Goal: Task Accomplishment & Management: Use online tool/utility

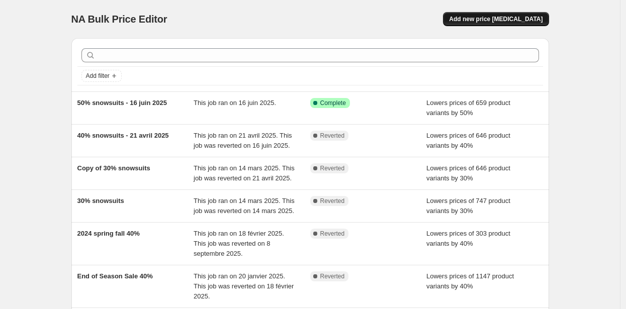
click at [482, 22] on span "Add new price [MEDICAL_DATA]" at bounding box center [496, 19] width 94 height 8
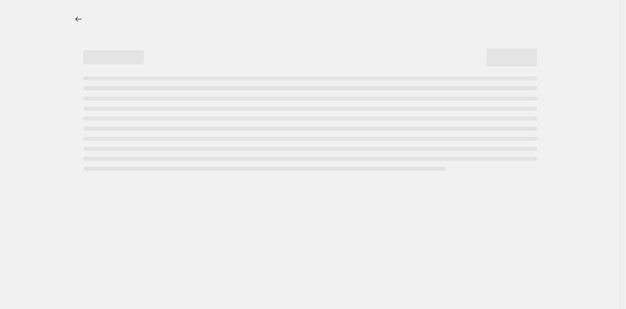
select select "percentage"
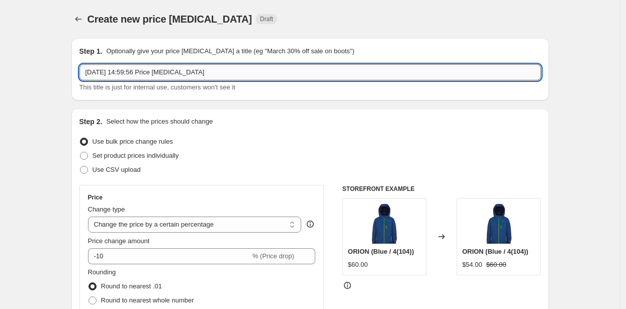
click at [120, 73] on input "11 sept. 2025, 14:59:56 Price change job" at bounding box center [310, 72] width 462 height 16
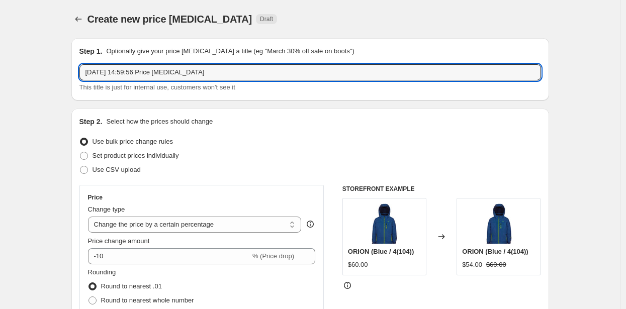
drag, startPoint x: 234, startPoint y: 75, endPoint x: 76, endPoint y: 73, distance: 157.9
click at [77, 73] on div "Step 1. Optionally give your price change job a title (eg "March 30% off sale o…" at bounding box center [310, 69] width 478 height 62
type input "Parka & toddler's sale"
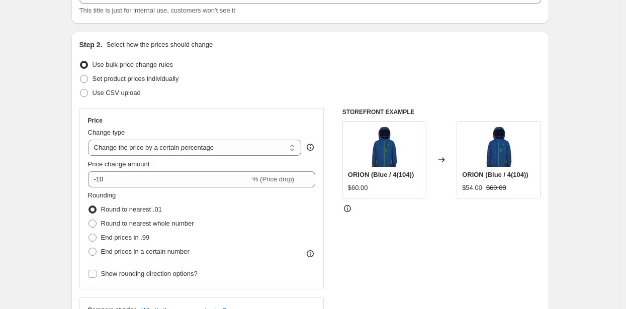
scroll to position [80, 0]
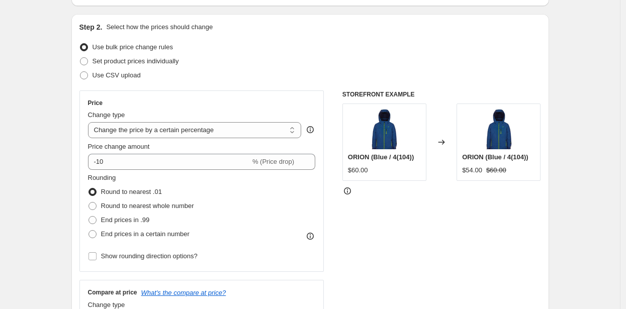
scroll to position [97, 0]
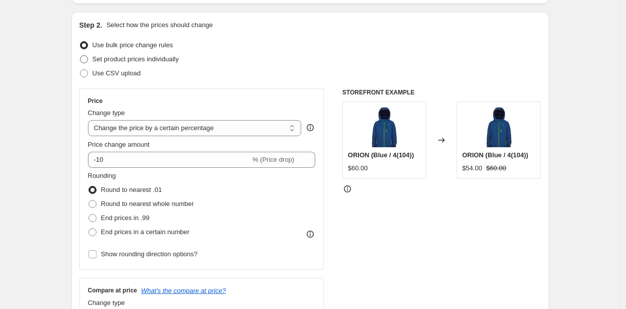
click at [87, 57] on span at bounding box center [84, 59] width 8 height 8
click at [80, 56] on input "Set product prices individually" at bounding box center [80, 55] width 1 height 1
radio input "true"
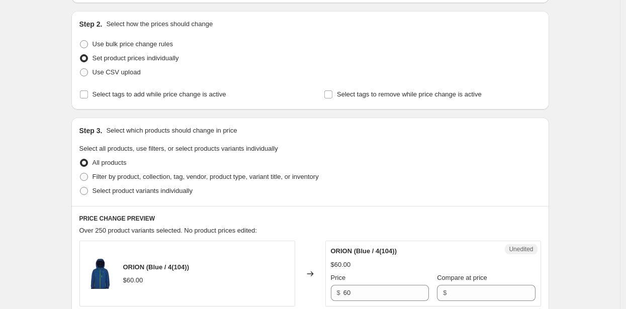
scroll to position [99, 0]
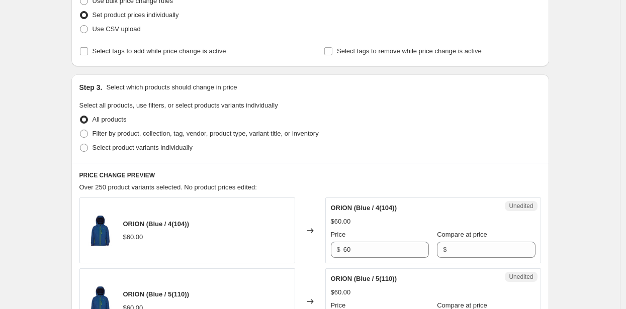
scroll to position [158, 0]
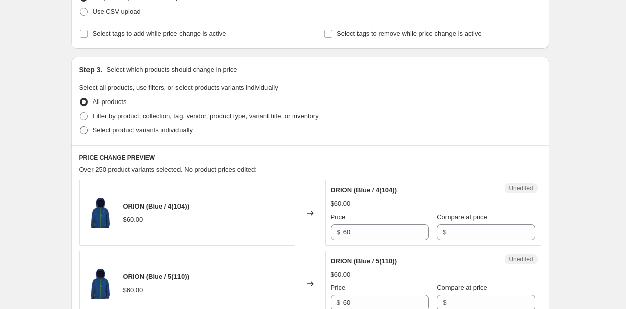
click at [88, 129] on span at bounding box center [84, 130] width 8 height 8
click at [80, 127] on input "Select product variants individually" at bounding box center [80, 126] width 1 height 1
radio input "true"
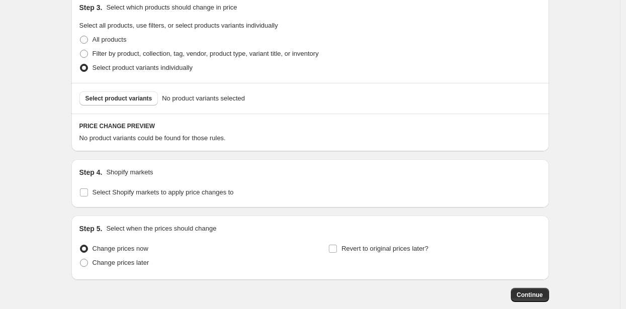
scroll to position [229, 0]
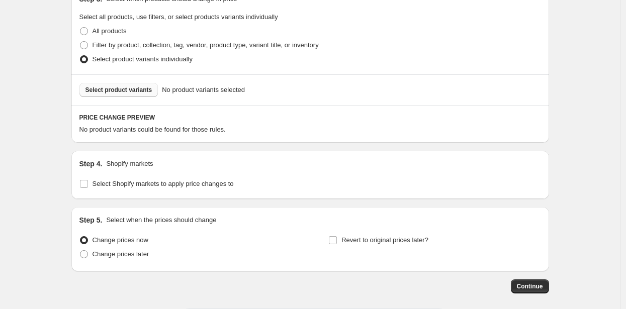
click at [115, 89] on span "Select product variants" at bounding box center [118, 90] width 67 height 8
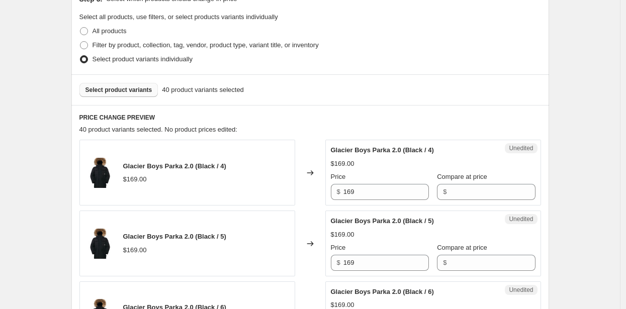
click at [108, 91] on span "Select product variants" at bounding box center [118, 90] width 67 height 8
click at [114, 86] on span "Select product variants" at bounding box center [118, 90] width 67 height 8
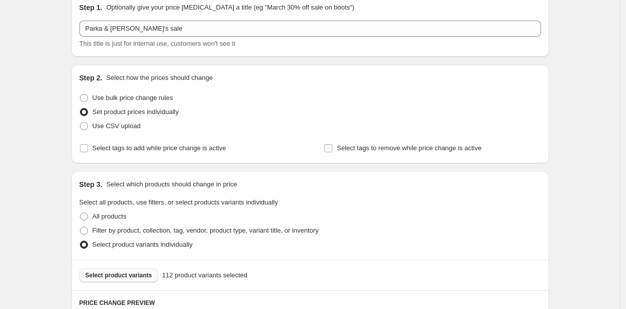
scroll to position [40, 0]
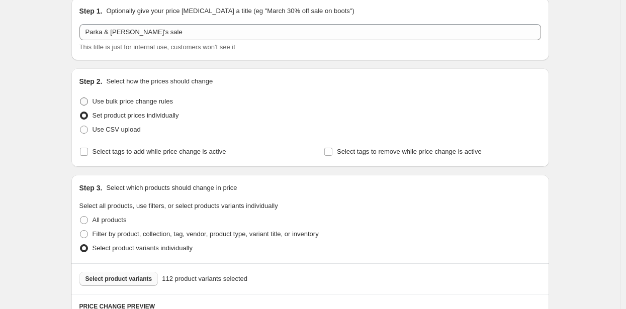
click at [88, 101] on span at bounding box center [84, 102] width 8 height 8
click at [80, 98] on input "Use bulk price change rules" at bounding box center [80, 98] width 1 height 1
radio input "true"
select select "percentage"
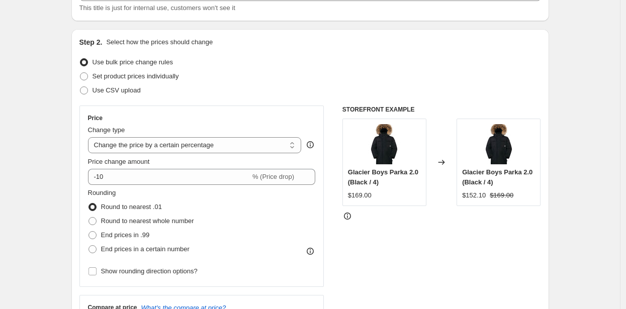
scroll to position [80, 0]
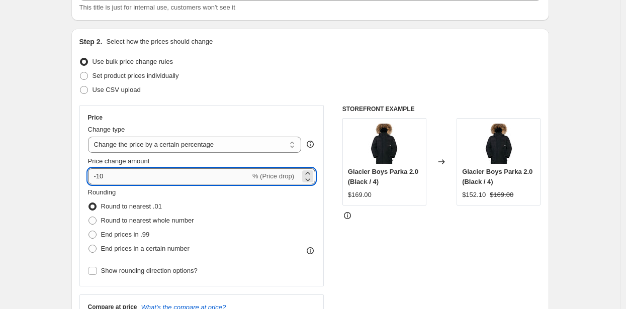
drag, startPoint x: 110, startPoint y: 174, endPoint x: 100, endPoint y: 176, distance: 10.2
click at [100, 176] on input "-10" at bounding box center [169, 176] width 162 height 16
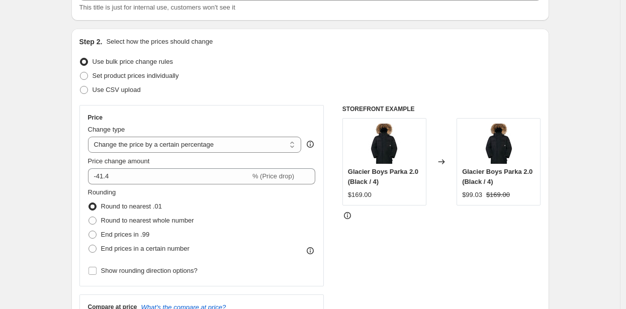
click at [81, 180] on div "Step 2. Select how the prices should change Use bulk price change rules Set pro…" at bounding box center [310, 205] width 478 height 353
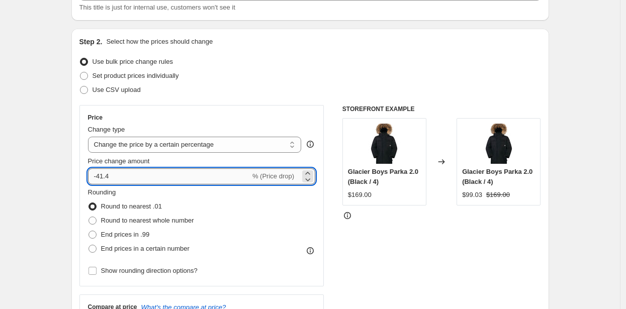
click at [121, 176] on input "-41.4" at bounding box center [169, 176] width 162 height 16
click at [279, 202] on div "Rounding Round to nearest .01 Round to nearest whole number End prices in .99 E…" at bounding box center [202, 222] width 228 height 68
click at [149, 180] on input "-41.41" at bounding box center [169, 176] width 162 height 16
type input "-41.42"
click at [80, 182] on div "Step 2. Select how the prices should change Use bulk price change rules Set pro…" at bounding box center [310, 205] width 478 height 353
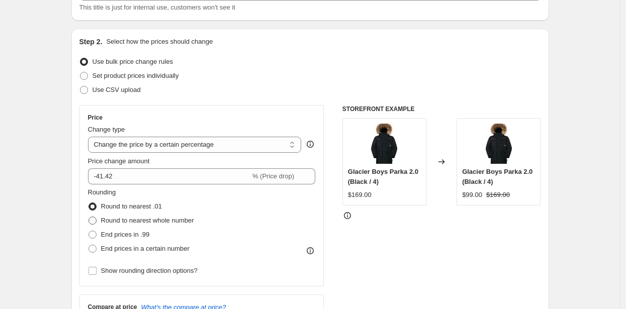
click at [95, 220] on span at bounding box center [92, 221] width 8 height 8
click at [89, 217] on input "Round to nearest whole number" at bounding box center [88, 217] width 1 height 1
radio input "true"
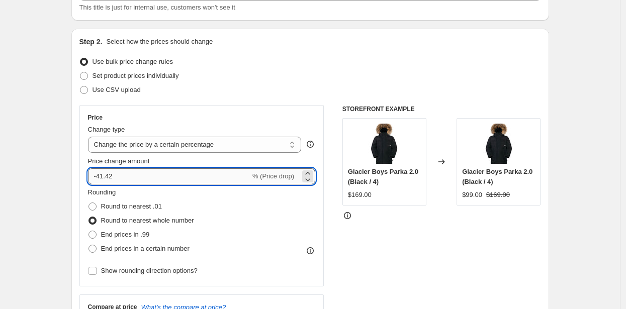
click at [129, 178] on input "-41.42" at bounding box center [169, 176] width 162 height 16
type input "-41"
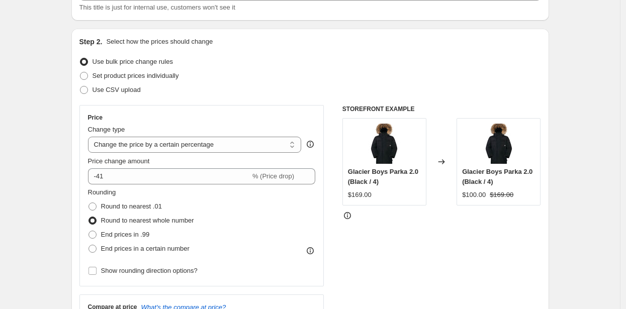
click at [79, 182] on div "Step 2. Select how the prices should change Use bulk price change rules Set pro…" at bounding box center [310, 205] width 478 height 353
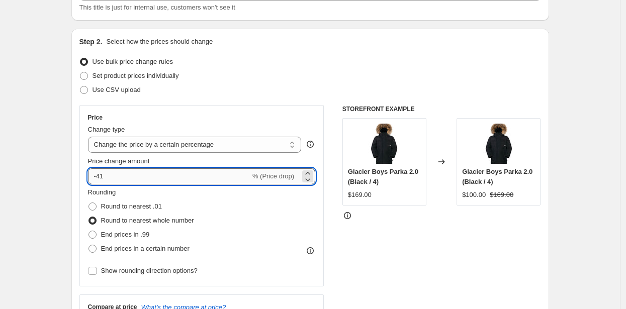
click at [124, 175] on input "-41" at bounding box center [169, 176] width 162 height 16
type input "-41.5"
click at [84, 185] on div "Price Change type Change the price to a certain amount Change the price by a ce…" at bounding box center [201, 196] width 245 height 182
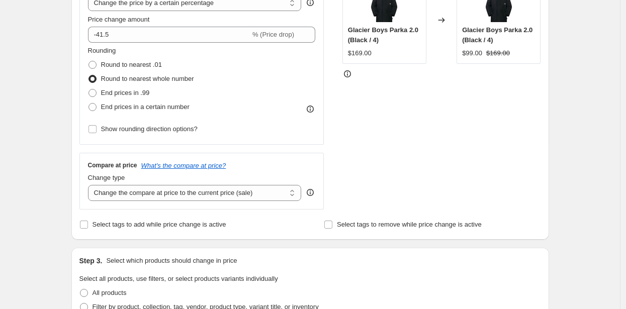
scroll to position [226, 0]
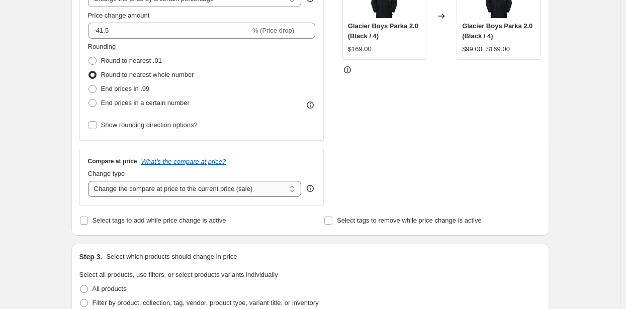
click at [95, 189] on select "Change the compare at price to the current price (sale) Change the compare at p…" at bounding box center [195, 189] width 214 height 16
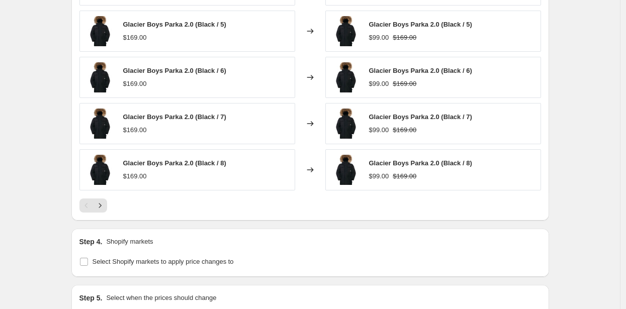
scroll to position [666, 0]
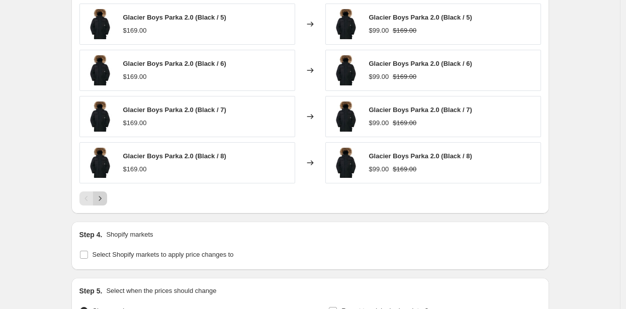
click at [105, 201] on icon "Next" at bounding box center [100, 199] width 10 height 10
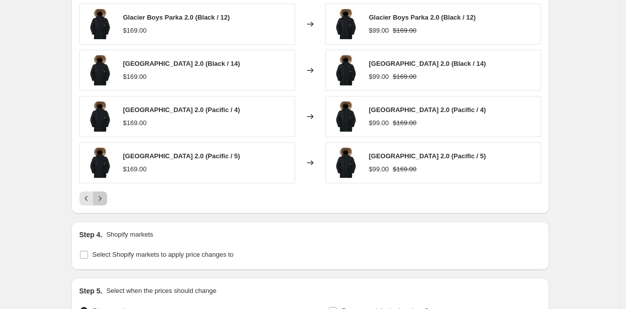
click at [105, 201] on icon "Next" at bounding box center [100, 199] width 10 height 10
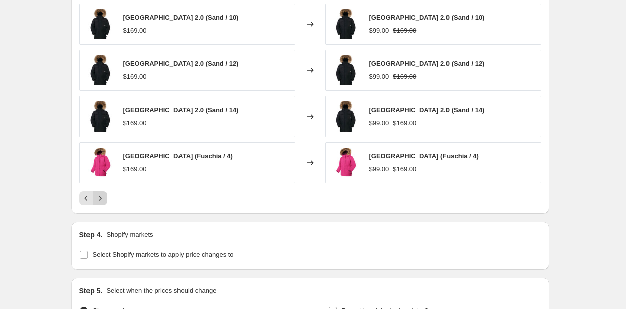
click at [105, 201] on icon "Next" at bounding box center [100, 199] width 10 height 10
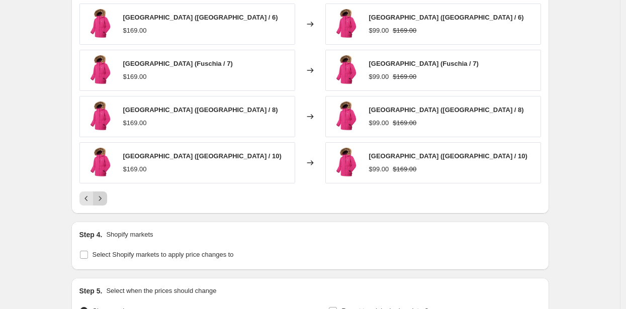
click at [105, 201] on icon "Next" at bounding box center [100, 199] width 10 height 10
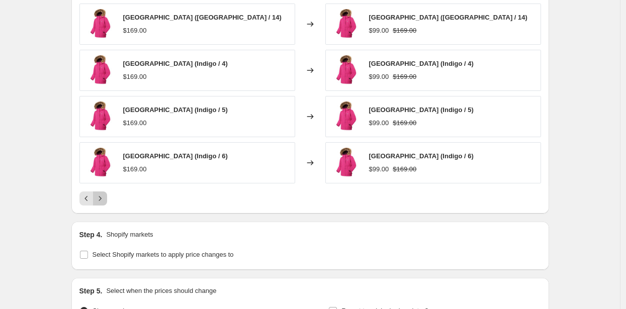
click at [105, 201] on icon "Next" at bounding box center [100, 199] width 10 height 10
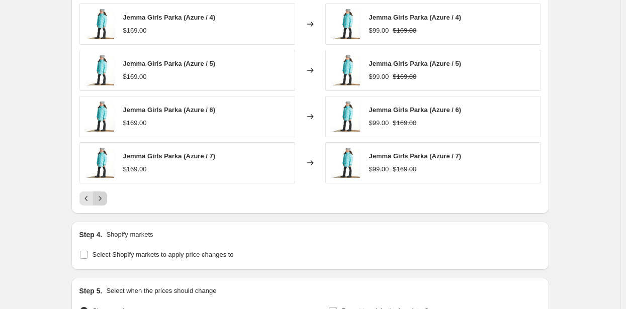
click at [105, 201] on icon "Next" at bounding box center [100, 199] width 10 height 10
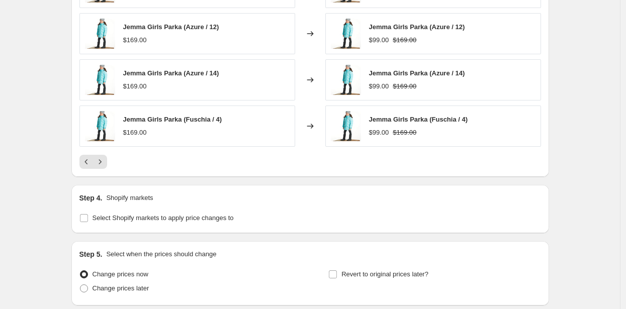
scroll to position [704, 0]
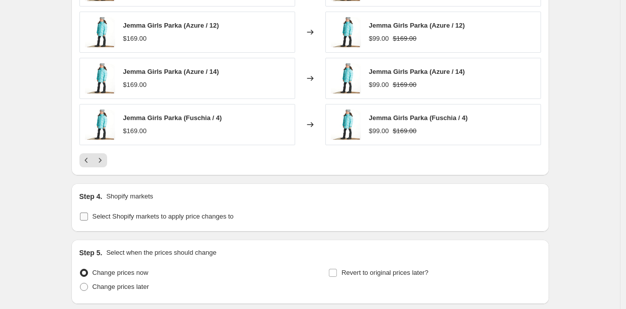
click at [84, 216] on input "Select Shopify markets to apply price changes to" at bounding box center [84, 217] width 8 height 8
checkbox input "true"
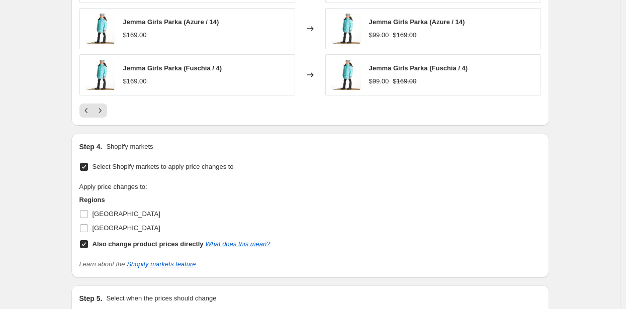
scroll to position [826, 0]
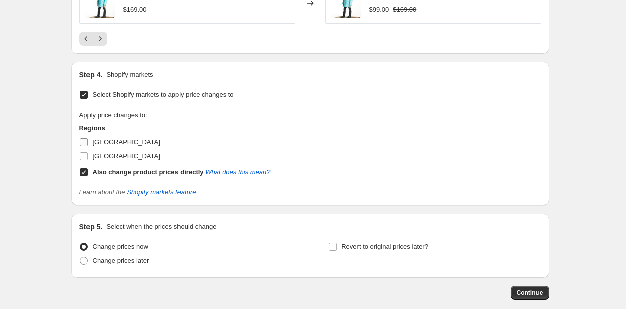
click at [86, 142] on input "Canada" at bounding box center [84, 142] width 8 height 8
checkbox input "true"
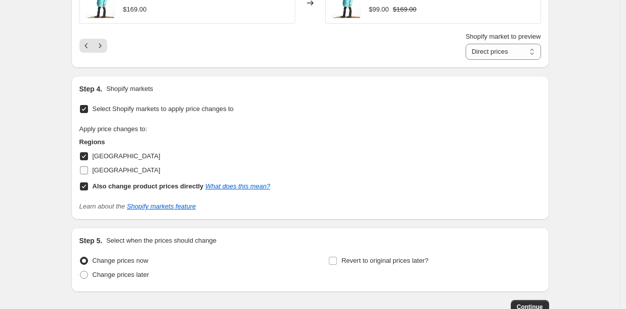
click at [87, 170] on input "USA" at bounding box center [84, 170] width 8 height 8
checkbox input "true"
click at [88, 109] on input "Select Shopify markets to apply price changes to" at bounding box center [84, 109] width 8 height 8
checkbox input "false"
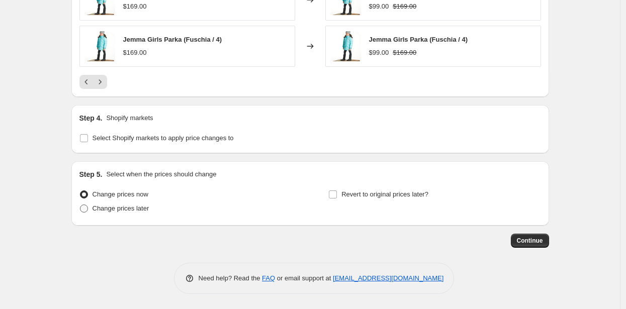
click at [86, 210] on span at bounding box center [84, 209] width 8 height 8
click at [80, 205] on input "Change prices later" at bounding box center [80, 205] width 1 height 1
radio input "true"
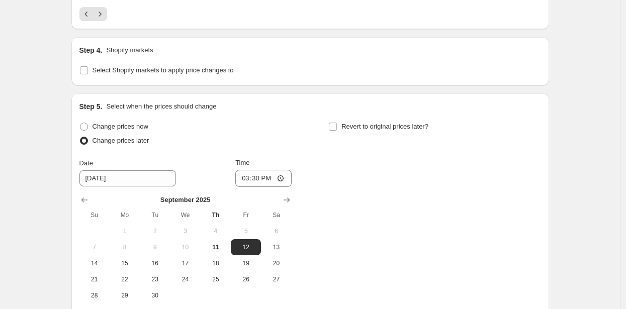
scroll to position [858, 0]
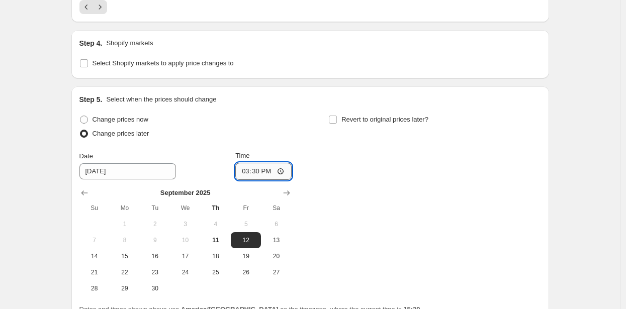
click at [262, 171] on input "15:30" at bounding box center [263, 171] width 56 height 17
type input "05:30"
click at [77, 192] on div "September 2025 Su Mo Tu We Th Fr Sa 1 2 3 4 5 6 7 8 9 10 11 12 13 14 15 16 17 1…" at bounding box center [181, 238] width 220 height 117
click at [336, 119] on input "Revert to original prices later?" at bounding box center [333, 120] width 8 height 8
checkbox input "true"
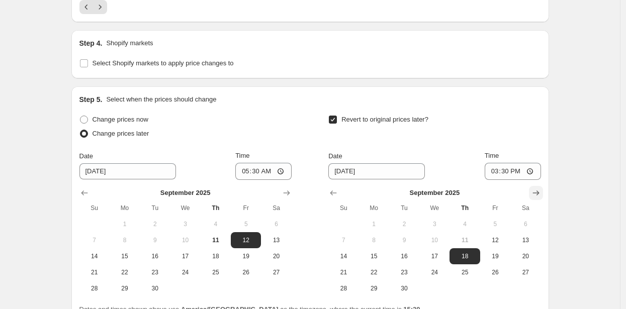
click at [539, 192] on icon "Show next month, October 2025" at bounding box center [535, 193] width 7 height 5
click at [348, 237] on span "5" at bounding box center [343, 240] width 22 height 8
type input "10/5/2025"
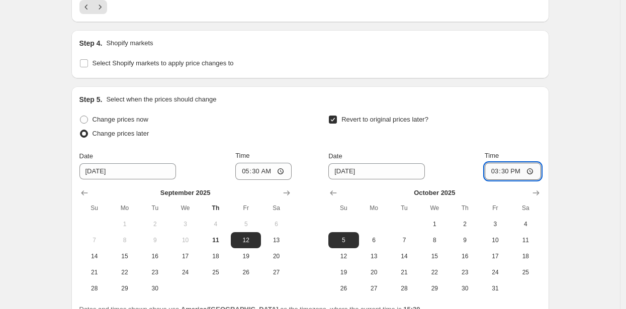
click at [507, 171] on input "15:30" at bounding box center [513, 171] width 56 height 17
type input "23:59"
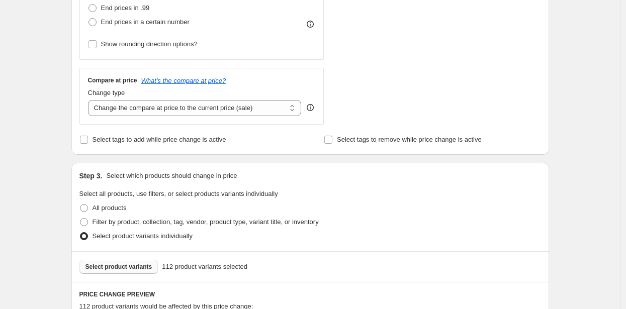
scroll to position [0, 0]
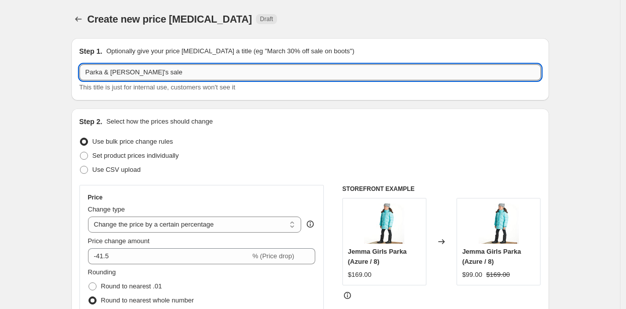
drag, startPoint x: 108, startPoint y: 73, endPoint x: 142, endPoint y: 69, distance: 34.9
click at [142, 69] on input "Parka & toddler's sale" at bounding box center [310, 72] width 462 height 16
type input "Parka 99$ sale"
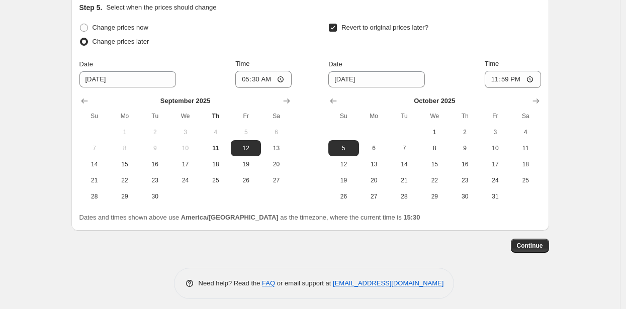
scroll to position [955, 0]
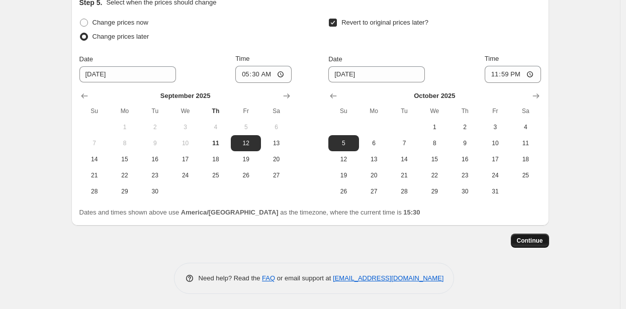
click at [539, 240] on span "Continue" at bounding box center [530, 241] width 26 height 8
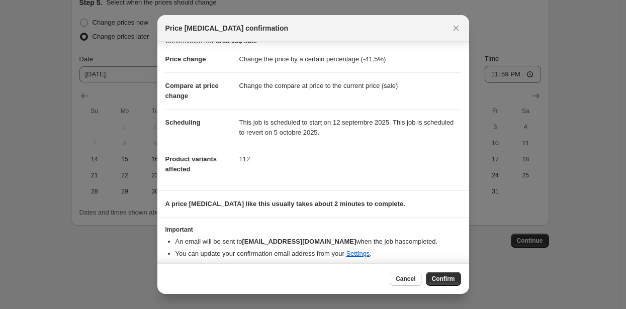
scroll to position [19, 0]
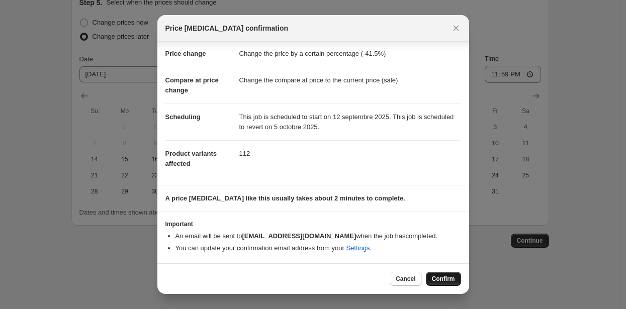
click at [446, 277] on span "Confirm" at bounding box center [443, 279] width 23 height 8
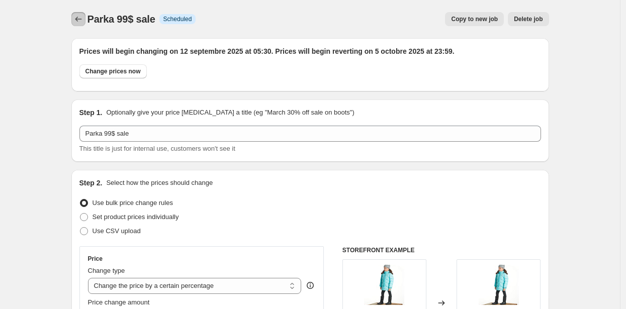
click at [82, 18] on icon "Price change jobs" at bounding box center [78, 19] width 10 height 10
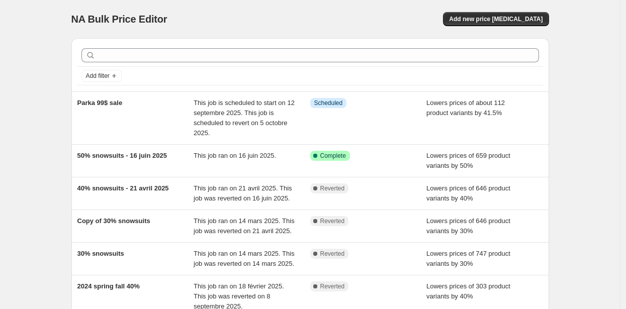
click at [40, 63] on div "NA Bulk Price Editor. This page is ready NA Bulk Price Editor Add new price cha…" at bounding box center [310, 273] width 620 height 546
click at [42, 68] on div "NA Bulk Price Editor. This page is ready NA Bulk Price Editor Add new price cha…" at bounding box center [310, 273] width 620 height 546
